Goal: Information Seeking & Learning: Compare options

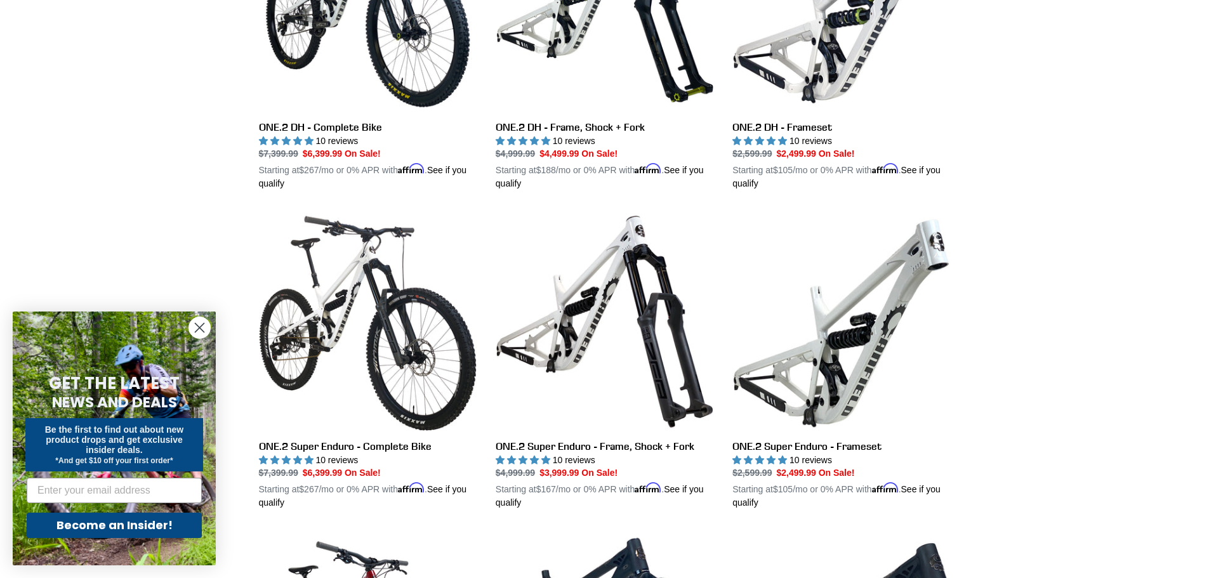
scroll to position [889, 0]
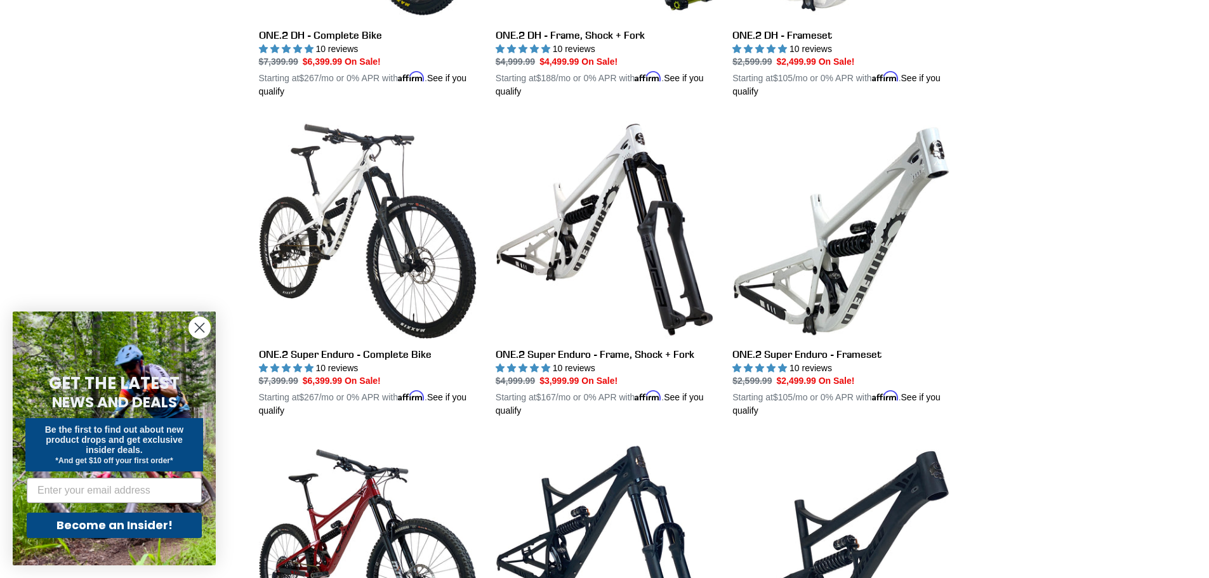
click at [209, 328] on circle "Close dialog" at bounding box center [199, 327] width 21 height 21
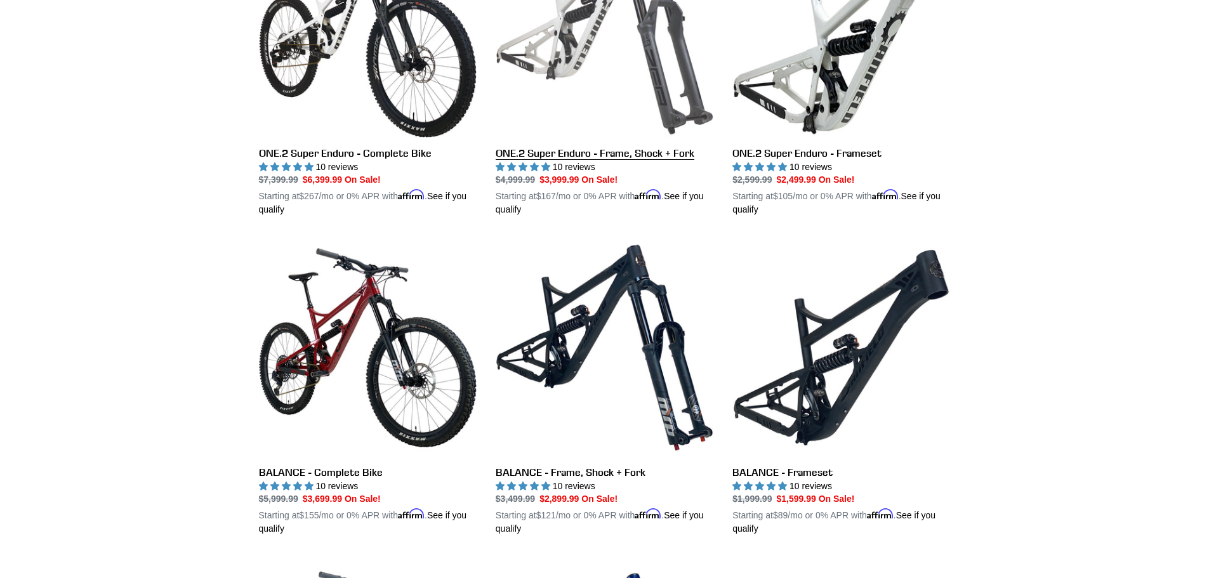
scroll to position [1100, 0]
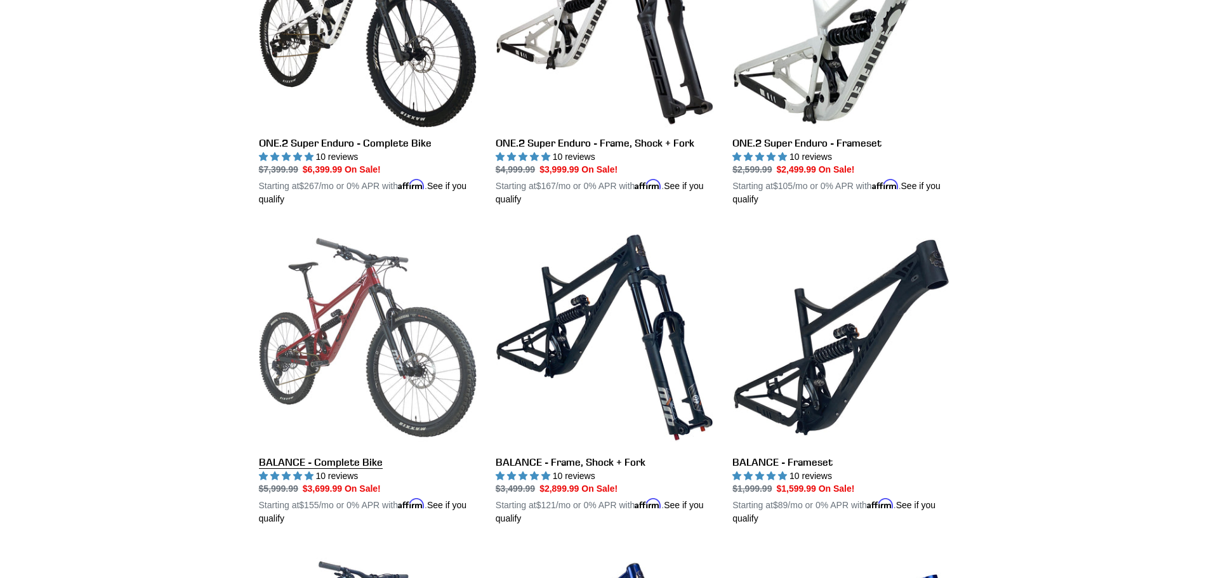
click at [358, 296] on link "BALANCE - Complete Bike" at bounding box center [368, 377] width 218 height 297
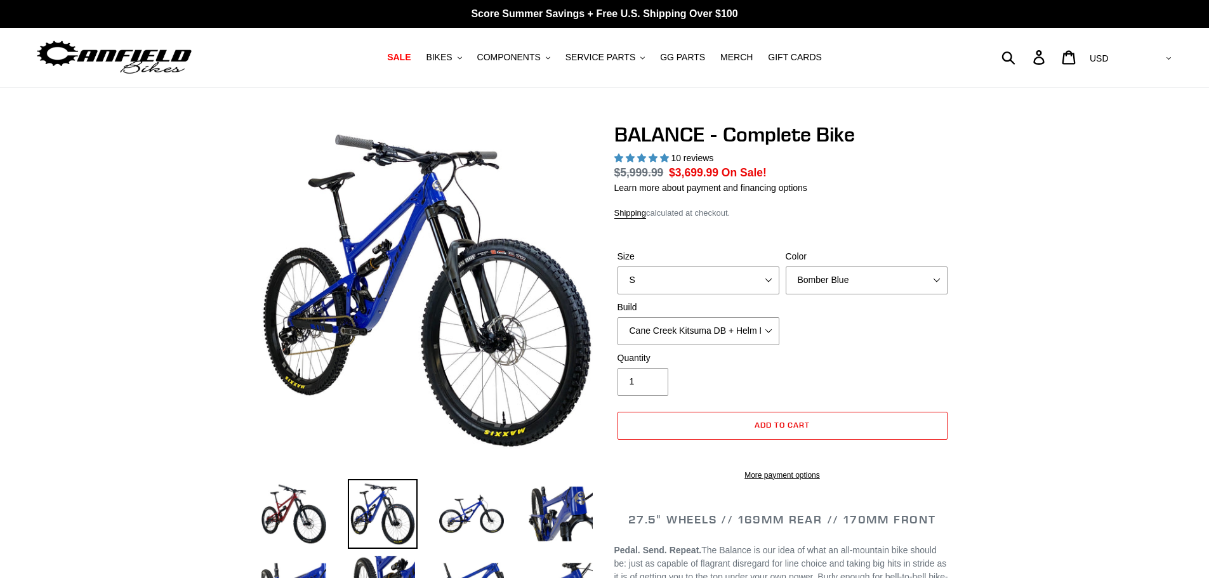
select select "highest-rating"
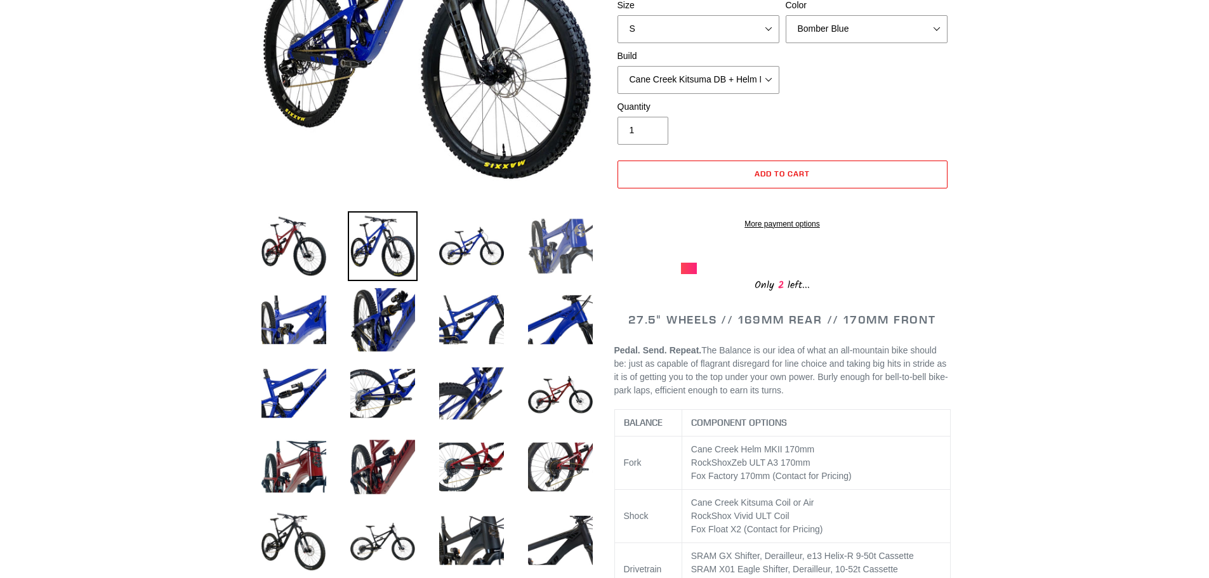
scroll to position [423, 0]
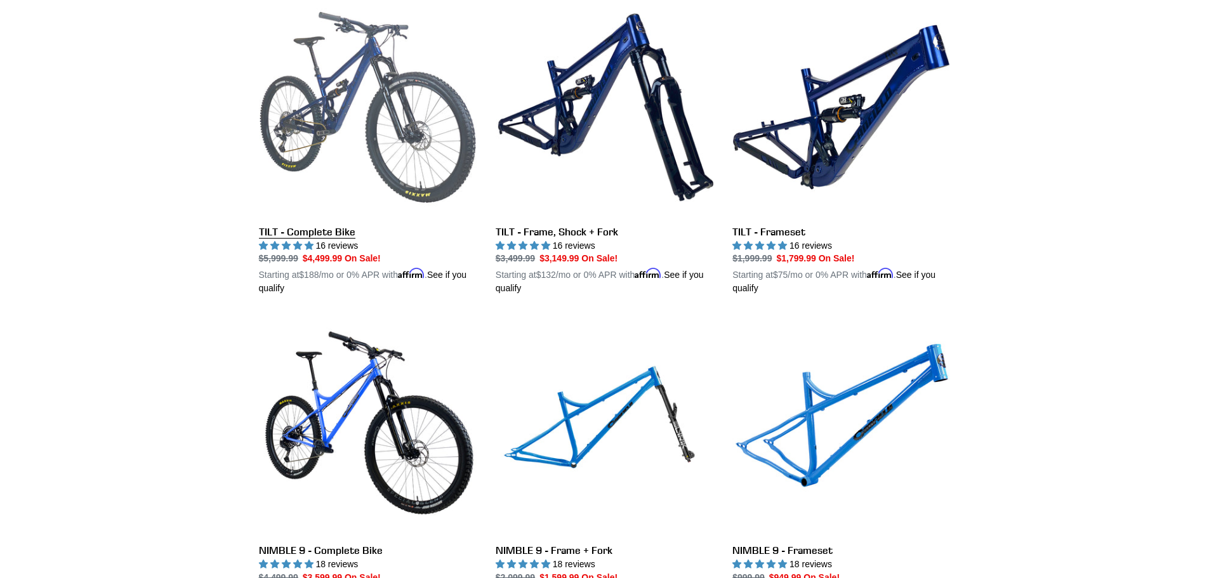
scroll to position [1650, 0]
click at [342, 230] on link "TILT - Complete Bike" at bounding box center [368, 145] width 218 height 297
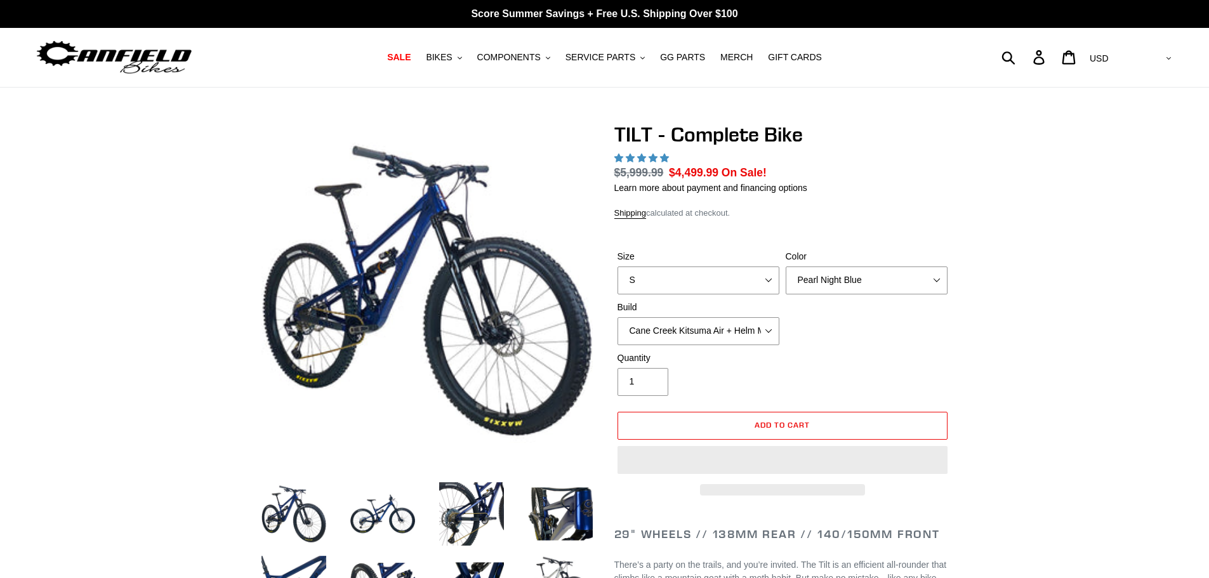
select select "highest-rating"
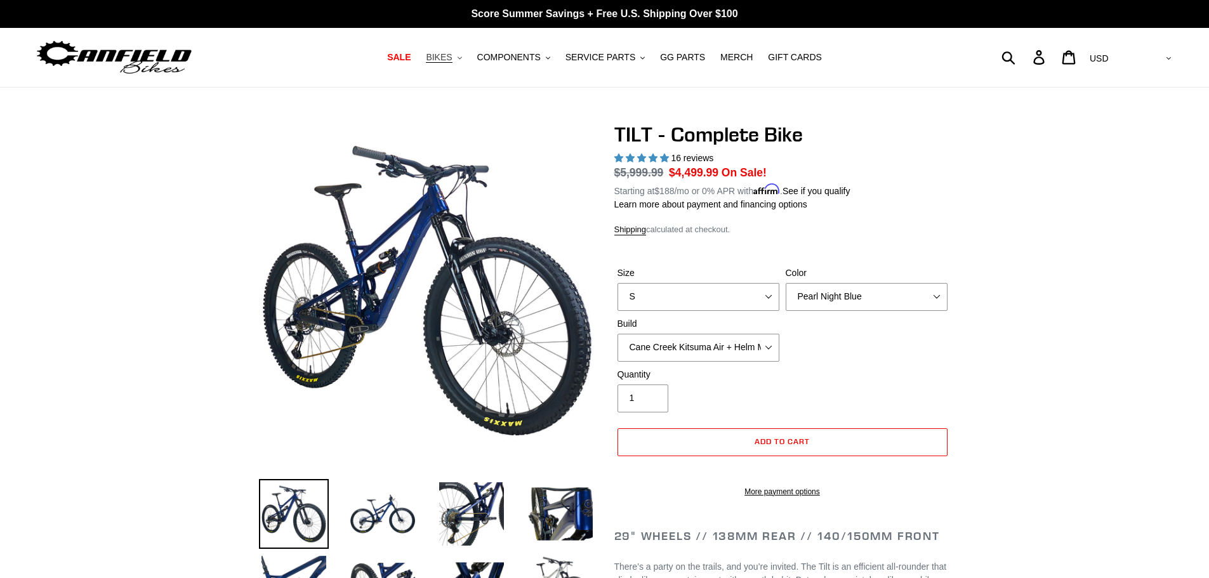
click at [452, 58] on span "BIKES" at bounding box center [439, 57] width 26 height 11
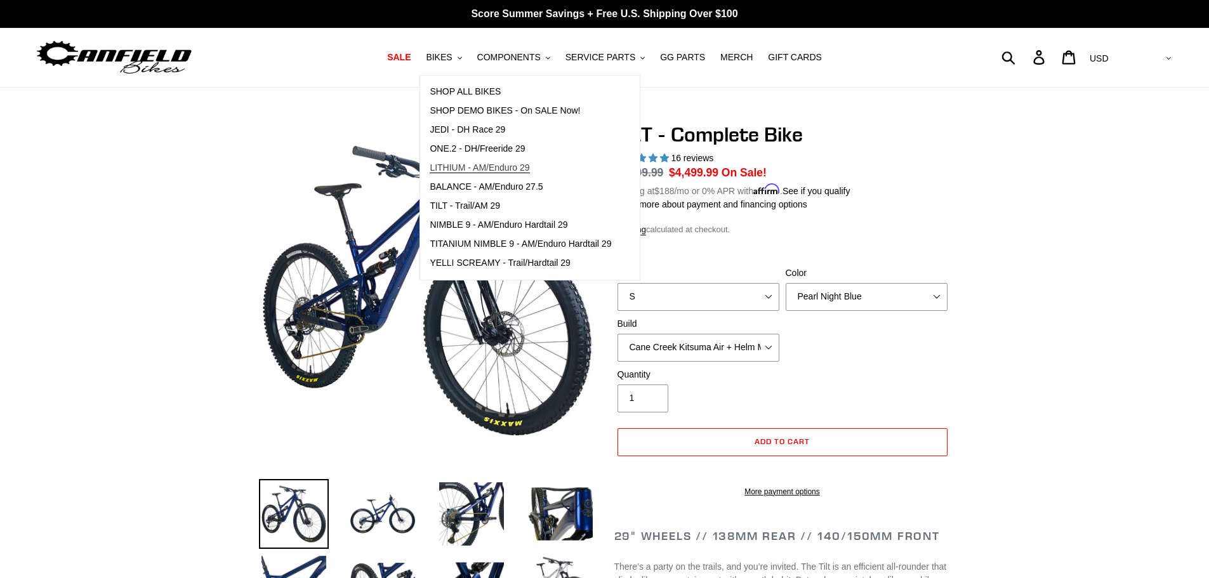
click at [493, 171] on span "LITHIUM - AM/Enduro 29" at bounding box center [480, 167] width 100 height 11
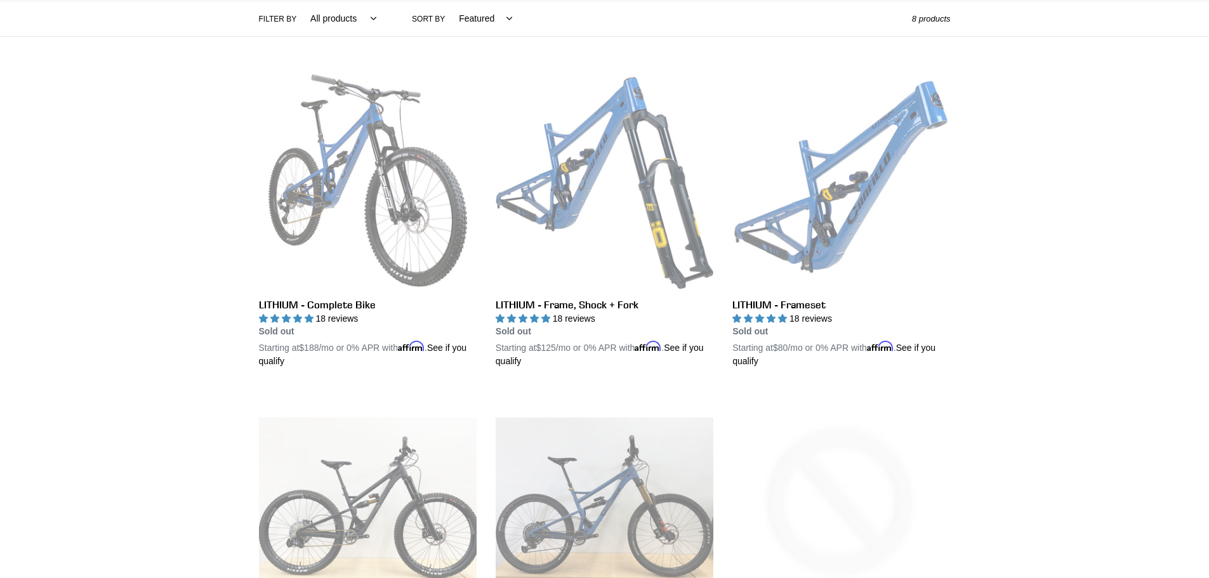
scroll to position [296, 0]
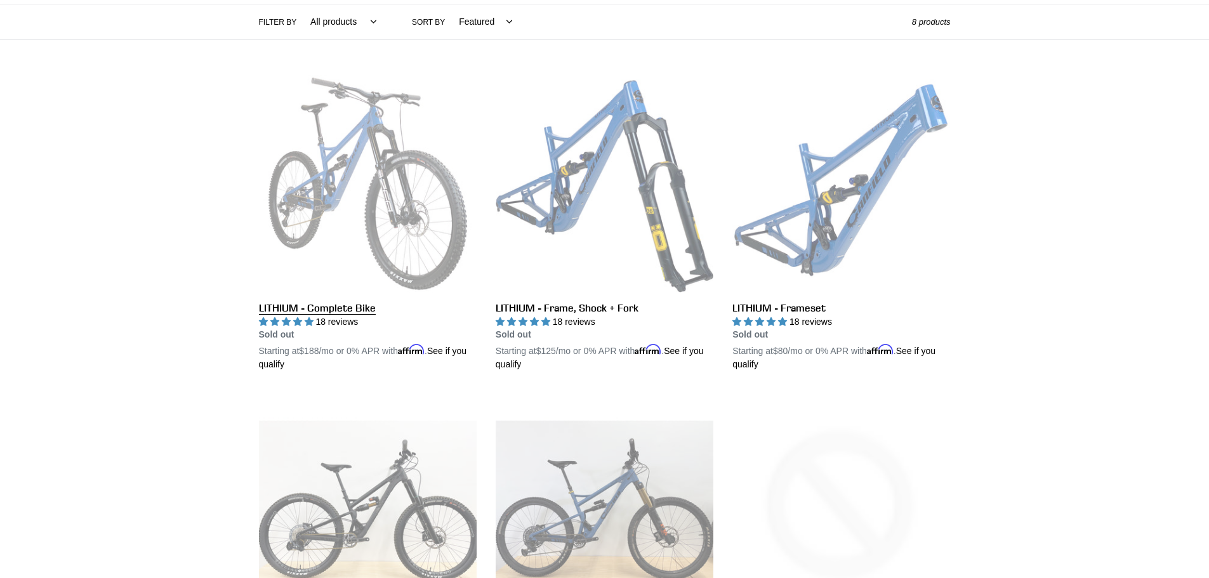
click at [320, 310] on link "LITHIUM - Complete Bike" at bounding box center [368, 223] width 218 height 297
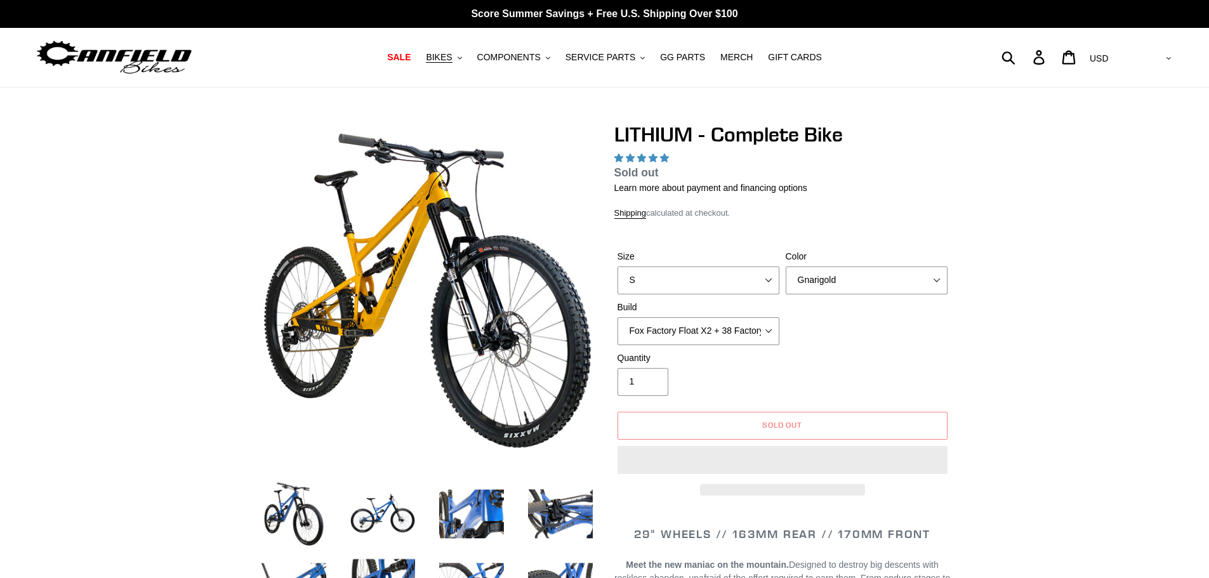
select select "highest-rating"
